Goal: Information Seeking & Learning: Learn about a topic

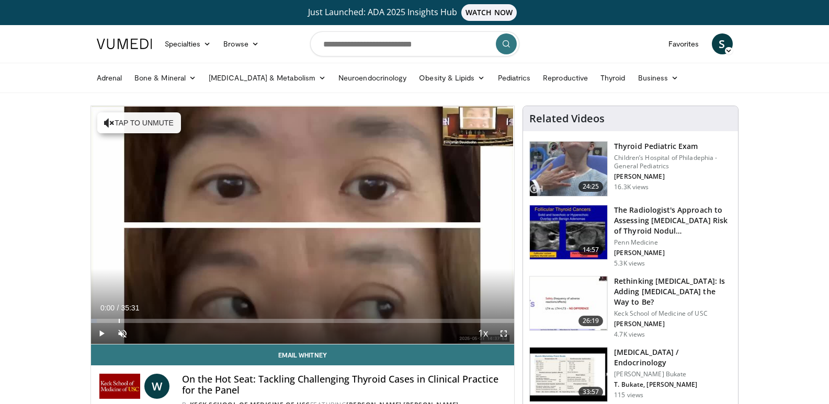
drag, startPoint x: 265, startPoint y: 321, endPoint x: 61, endPoint y: 319, distance: 203.9
click at [124, 334] on span "Video Player" at bounding box center [122, 333] width 21 height 21
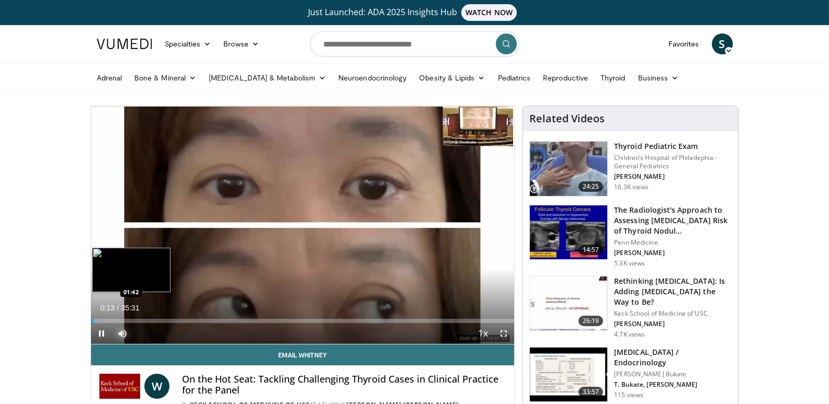
click at [111, 321] on div "Loaded : 2.79% 00:13 01:42" at bounding box center [303, 321] width 424 height 4
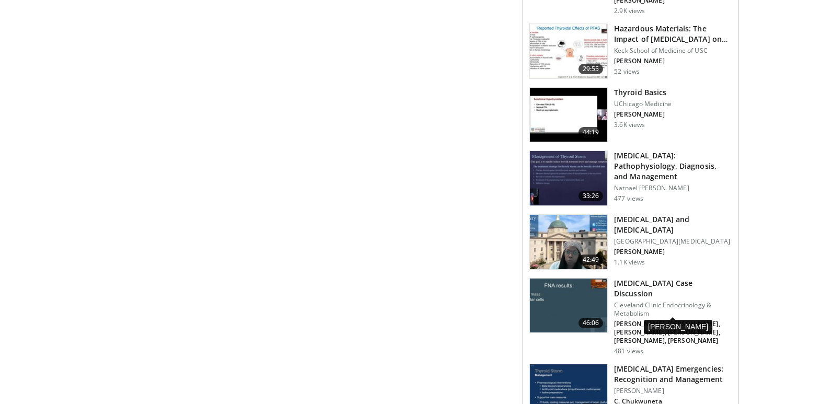
scroll to position [889, 0]
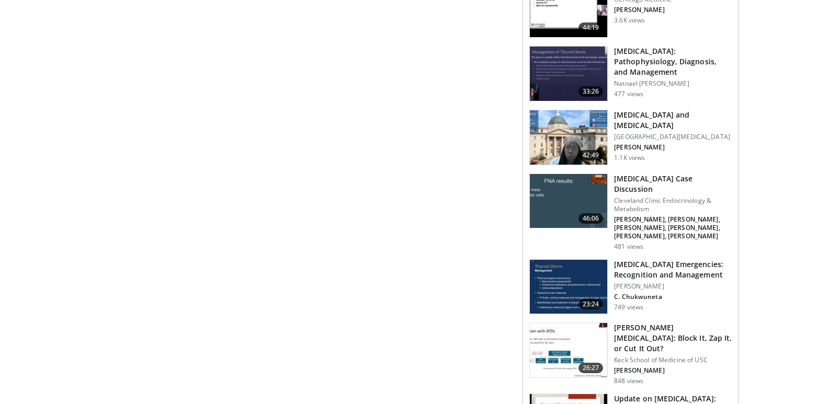
click at [647, 174] on h3 "[MEDICAL_DATA] Case Discussion" at bounding box center [673, 184] width 118 height 21
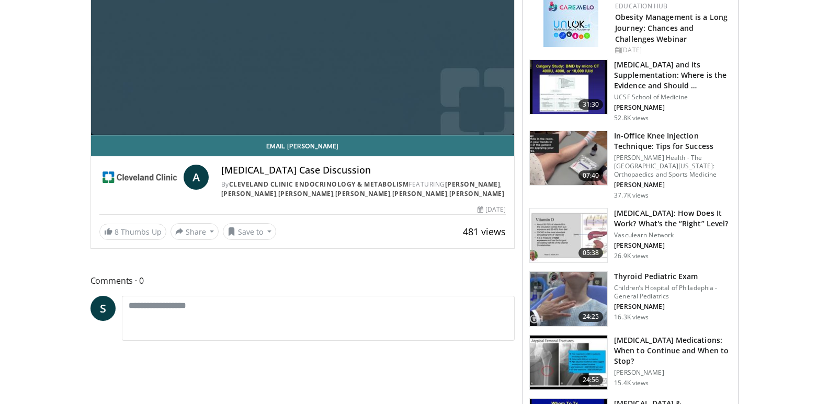
scroll to position [105, 0]
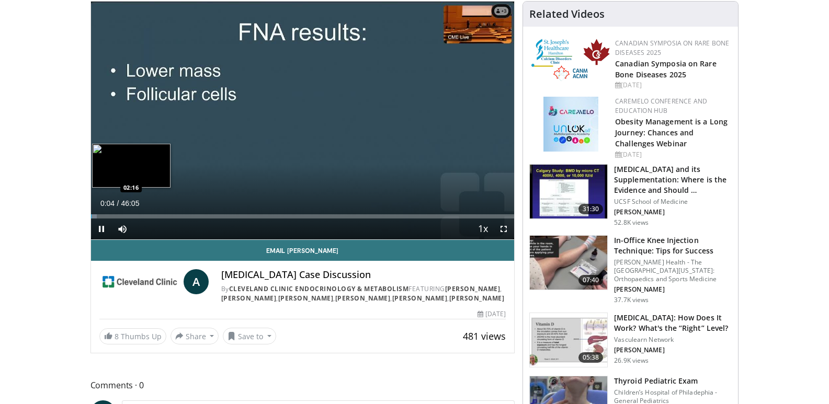
click at [111, 213] on div "Loaded : 1.43% 00:04 02:16" at bounding box center [303, 214] width 424 height 10
click at [133, 213] on div "Loaded : 5.79% 02:13 04:36" at bounding box center [303, 214] width 424 height 10
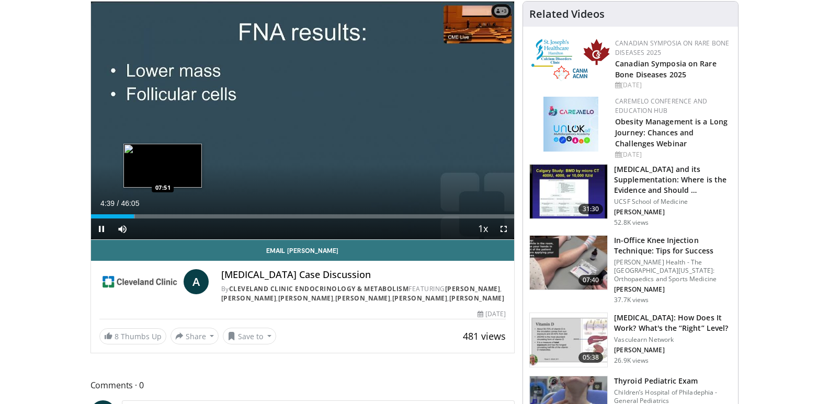
click at [163, 216] on div "Loaded : 10.49% 04:40 07:51" at bounding box center [303, 216] width 424 height 4
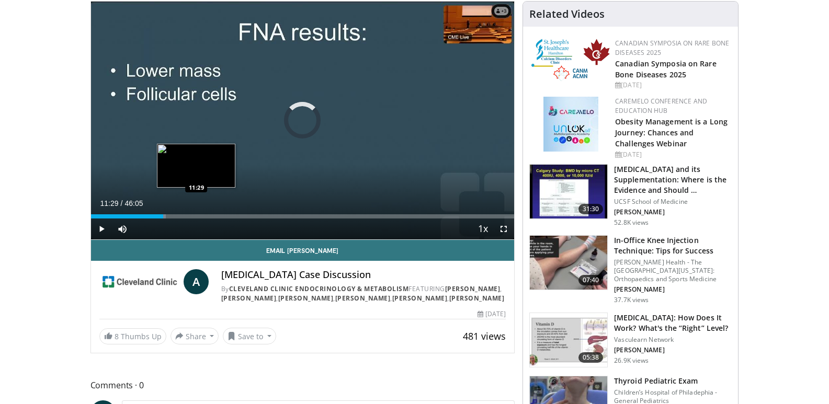
click at [196, 214] on div "Loaded : 17.72% 07:51 11:29" at bounding box center [303, 216] width 424 height 4
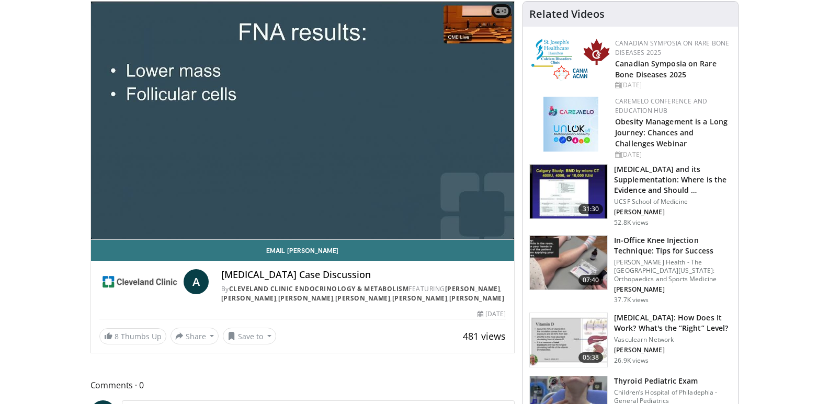
click at [237, 214] on video-js "**********" at bounding box center [303, 121] width 424 height 238
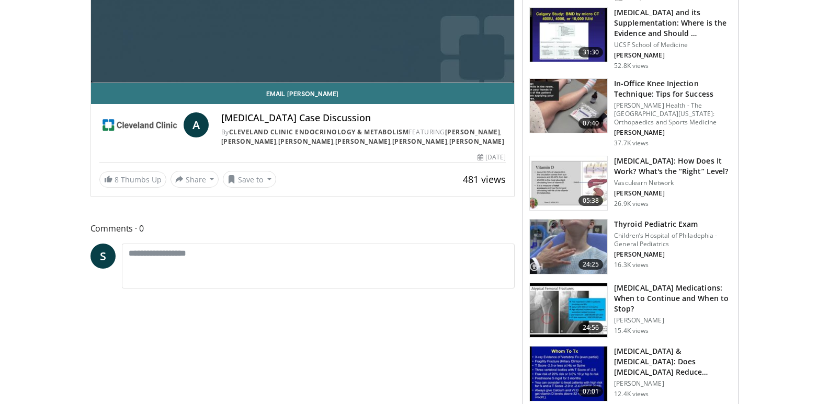
scroll to position [314, 0]
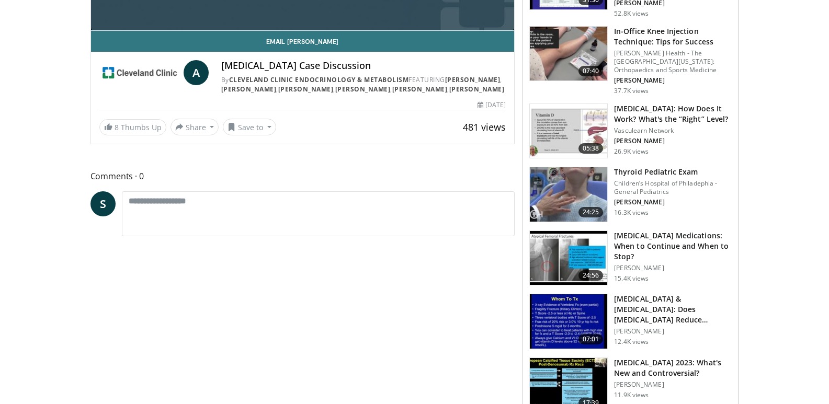
click at [684, 238] on h3 "[MEDICAL_DATA] Medications: When to Continue and When to Stop?" at bounding box center [673, 246] width 118 height 31
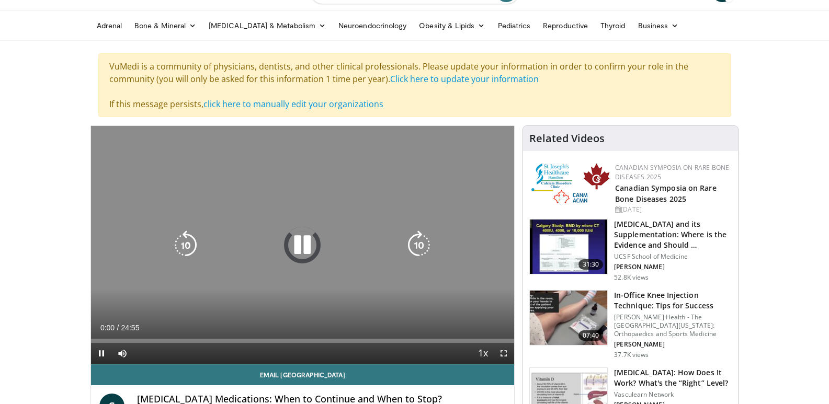
scroll to position [261, 0]
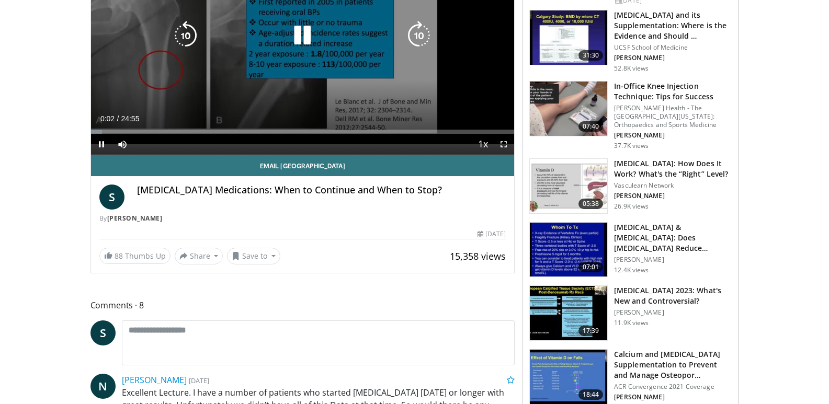
click at [320, 77] on div "10 seconds Tap to unmute" at bounding box center [303, 36] width 424 height 238
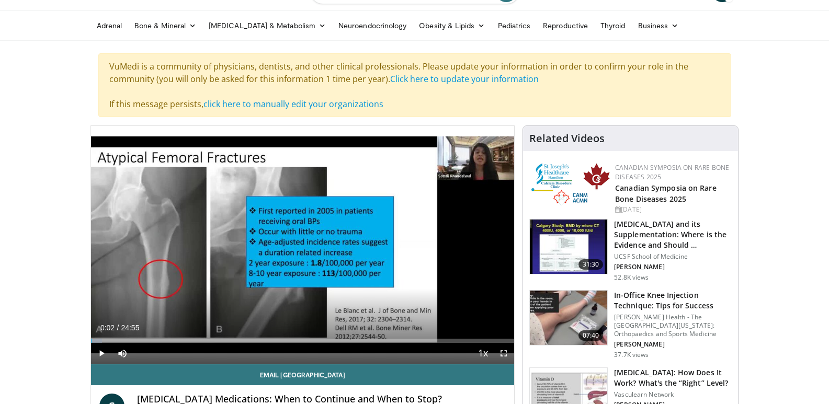
scroll to position [0, 0]
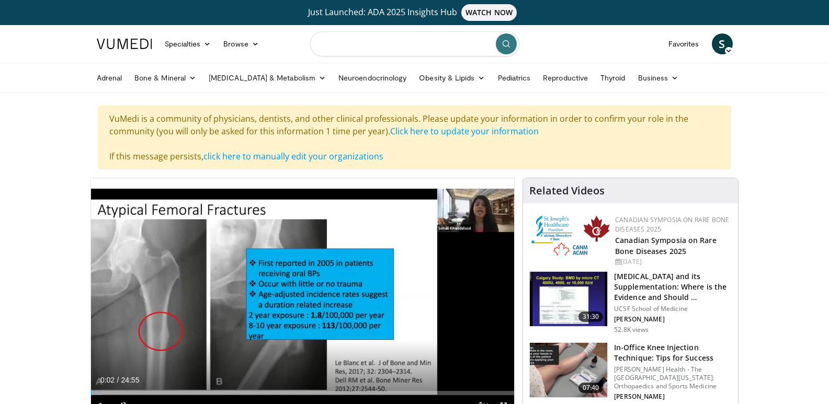
click at [345, 39] on input "Search topics, interventions" at bounding box center [414, 43] width 209 height 25
type input "**********"
